Goal: Information Seeking & Learning: Learn about a topic

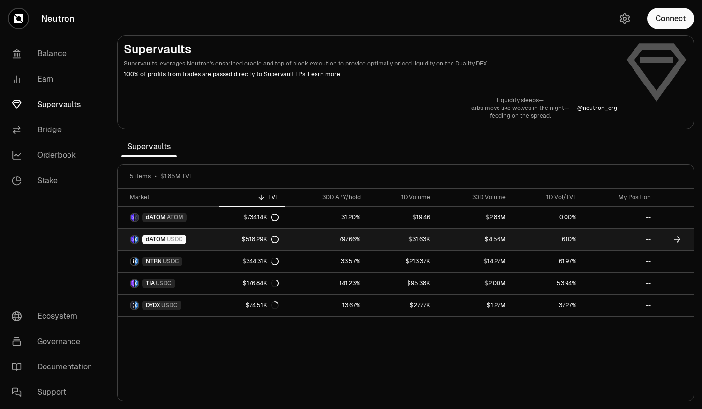
click at [251, 242] on div "$518.29K" at bounding box center [260, 240] width 37 height 8
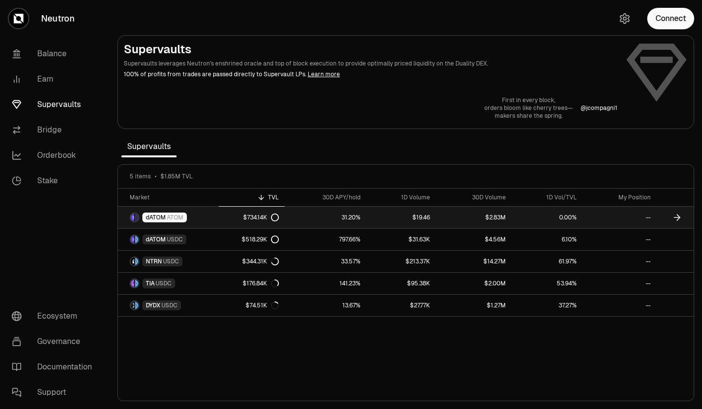
click at [328, 219] on link "31.20%" at bounding box center [326, 218] width 82 height 22
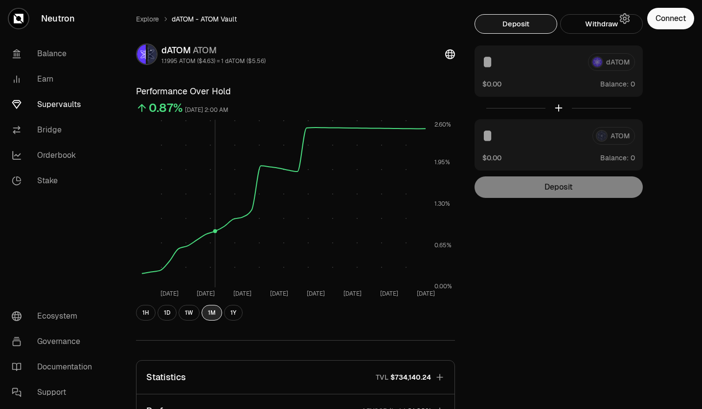
scroll to position [196, 0]
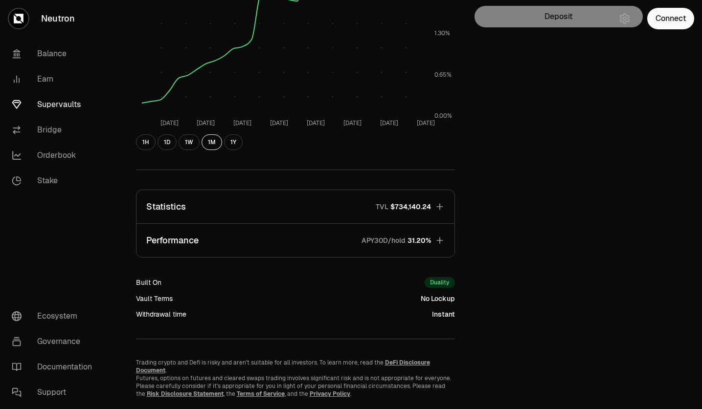
drag, startPoint x: 489, startPoint y: 202, endPoint x: 493, endPoint y: 193, distance: 9.4
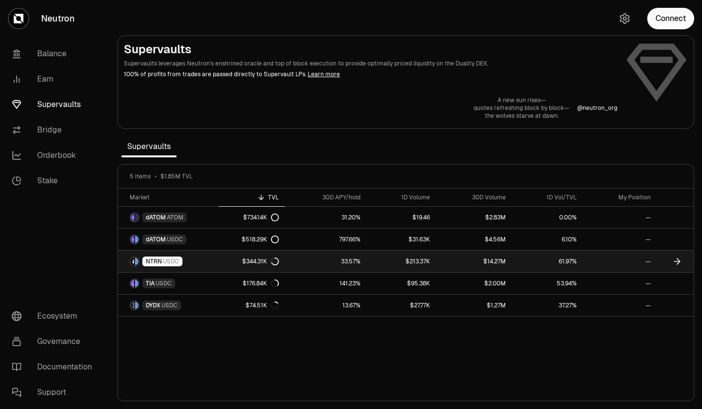
click at [348, 257] on link "33.57%" at bounding box center [326, 262] width 82 height 22
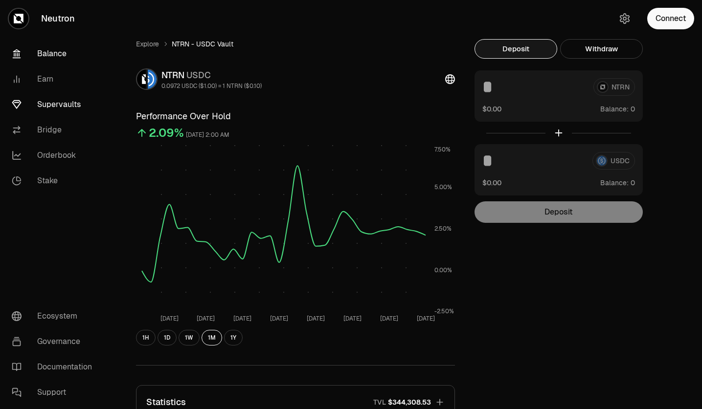
click at [47, 53] on link "Balance" at bounding box center [55, 53] width 102 height 25
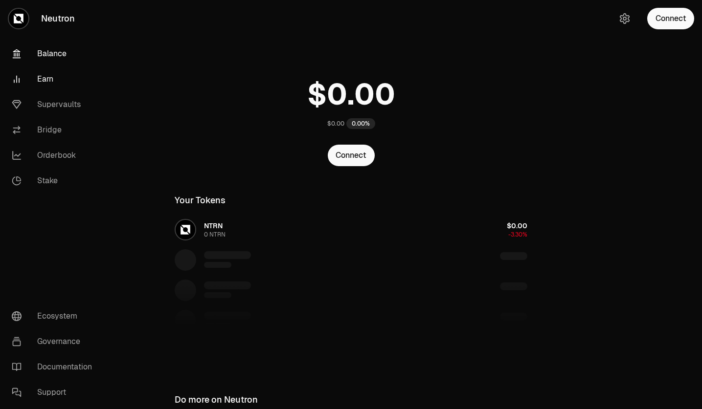
click at [45, 74] on link "Earn" at bounding box center [55, 79] width 102 height 25
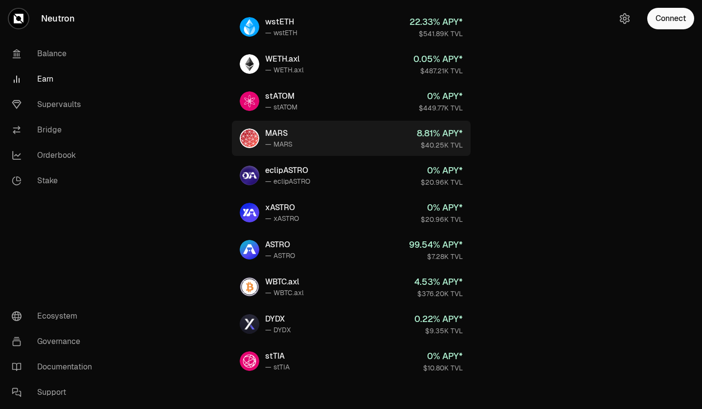
scroll to position [363, 0]
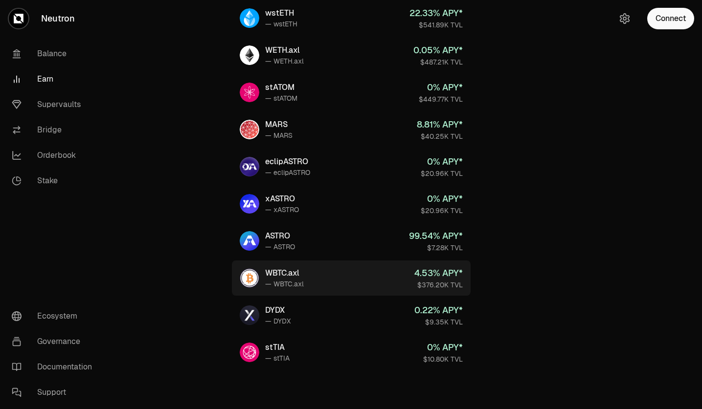
click at [285, 271] on div "WBTC.axl" at bounding box center [284, 274] width 39 height 12
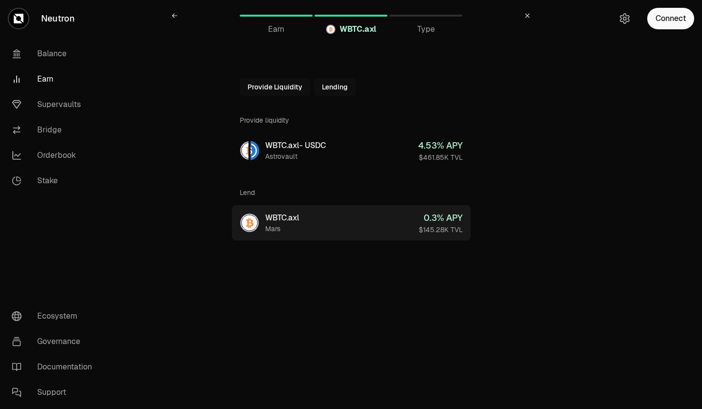
click at [291, 227] on div "Mars" at bounding box center [282, 229] width 34 height 10
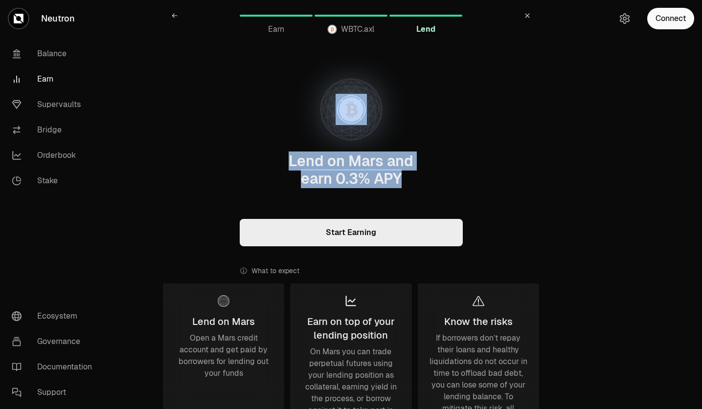
drag, startPoint x: 300, startPoint y: 162, endPoint x: 457, endPoint y: 170, distance: 156.7
click at [458, 171] on div "Lend on Mars and earn 0.3 % APY Start Earning What to expect Lend on Mars Open …" at bounding box center [351, 354] width 376 height 631
click at [439, 171] on div "Lend on Mars and earn 0.3 % APY Start Earning What to expect Lend on Mars Open …" at bounding box center [351, 354] width 376 height 631
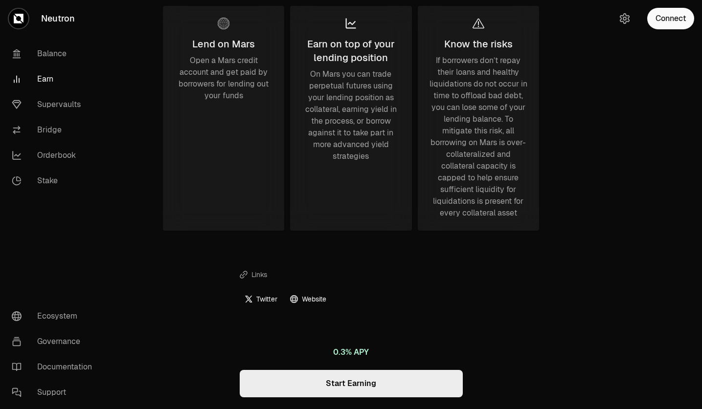
scroll to position [389, 0]
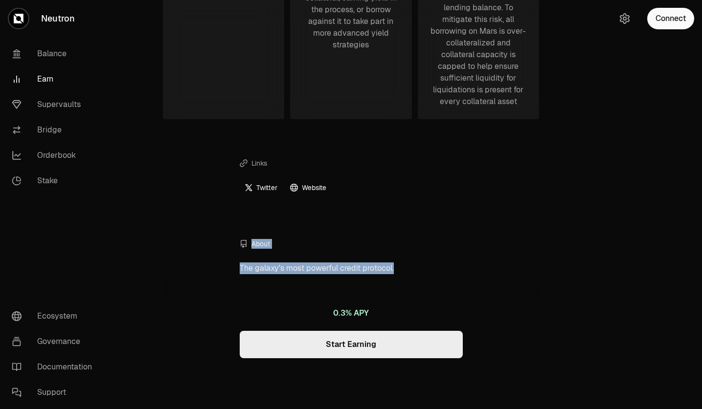
click at [528, 213] on div "Lend on Mars and earn 0.3 % APY Start Earning What to expect Lend on Mars Open …" at bounding box center [351, 10] width 376 height 721
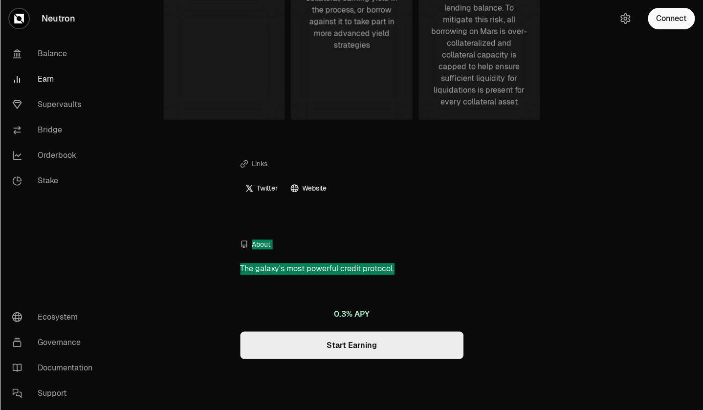
scroll to position [388, 0]
